Goal: Information Seeking & Learning: Find specific fact

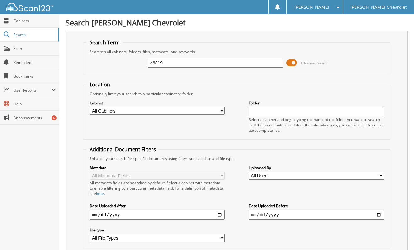
scroll to position [46, 0]
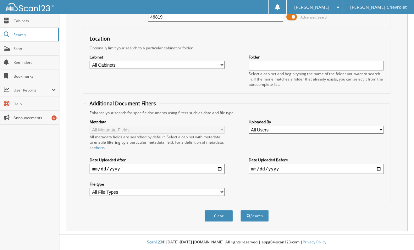
type input "46819"
drag, startPoint x: 259, startPoint y: 211, endPoint x: 144, endPoint y: 197, distance: 115.8
click at [244, 209] on div "Clear Search" at bounding box center [236, 215] width 307 height 25
click at [251, 212] on button "Search" at bounding box center [254, 216] width 28 height 12
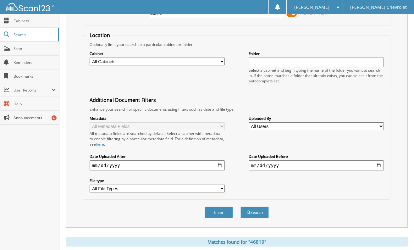
scroll to position [112, 0]
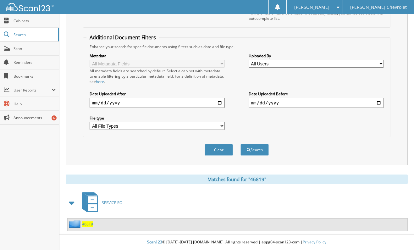
click at [88, 223] on span "46819" at bounding box center [87, 223] width 11 height 5
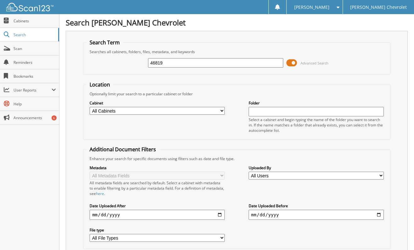
click at [168, 63] on input "46819" at bounding box center [215, 62] width 135 height 9
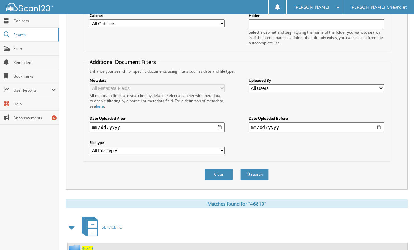
scroll to position [112, 0]
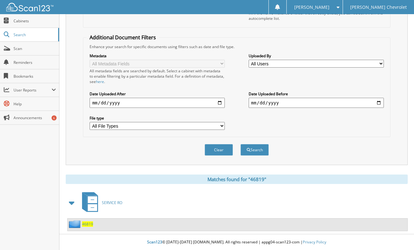
type input "46915"
drag, startPoint x: 251, startPoint y: 147, endPoint x: 248, endPoint y: 149, distance: 4.3
click at [248, 149] on button "Search" at bounding box center [254, 150] width 28 height 12
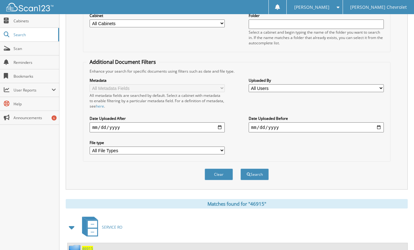
scroll to position [112, 0]
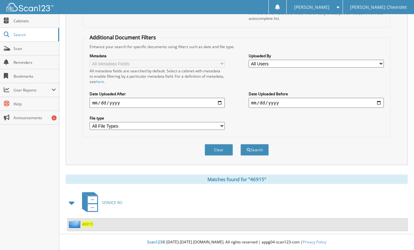
click at [90, 224] on span "46915" at bounding box center [87, 223] width 11 height 5
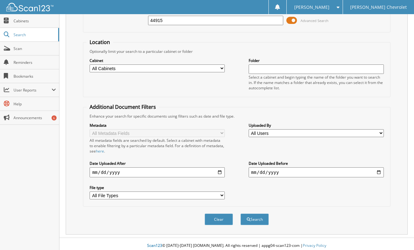
scroll to position [46, 0]
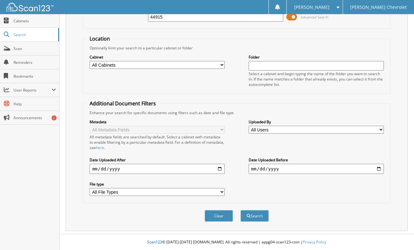
type input "44915"
click at [260, 212] on button "Search" at bounding box center [254, 216] width 28 height 12
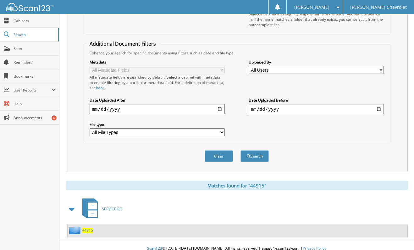
scroll to position [112, 0]
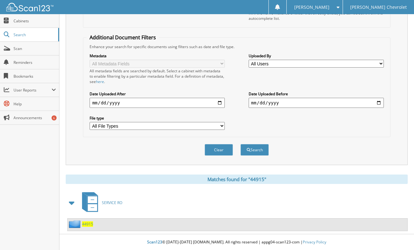
click at [86, 223] on span "44915" at bounding box center [87, 223] width 11 height 5
